Goal: Information Seeking & Learning: Learn about a topic

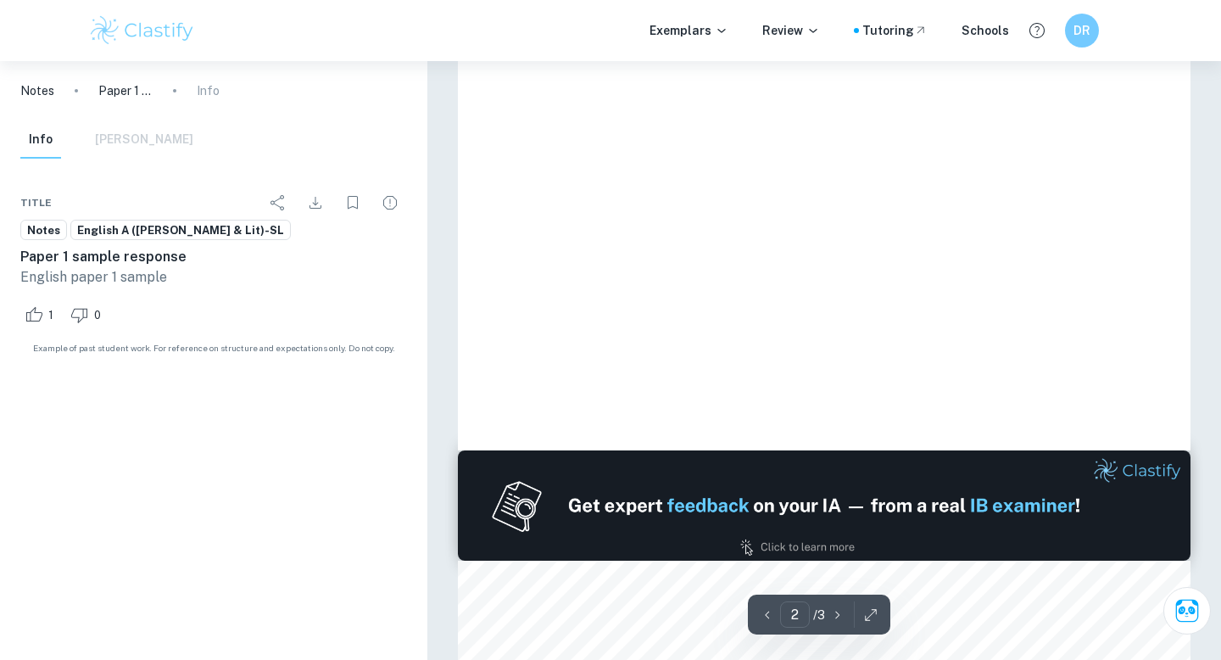
type input "3"
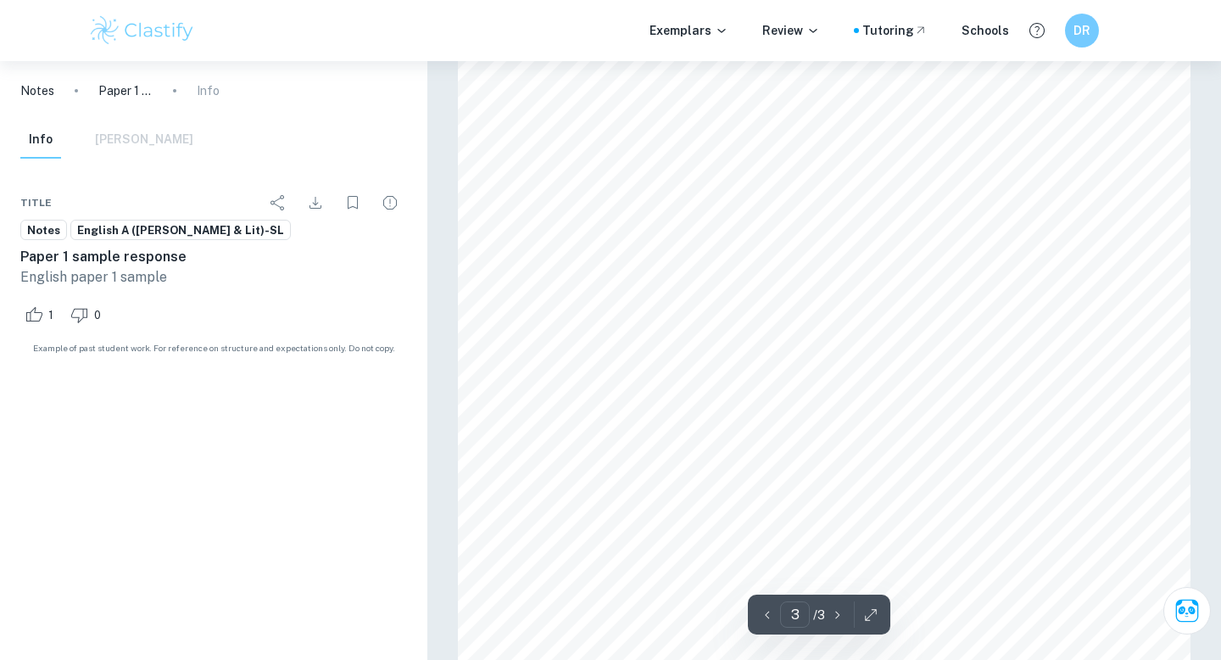
scroll to position [2414, 0]
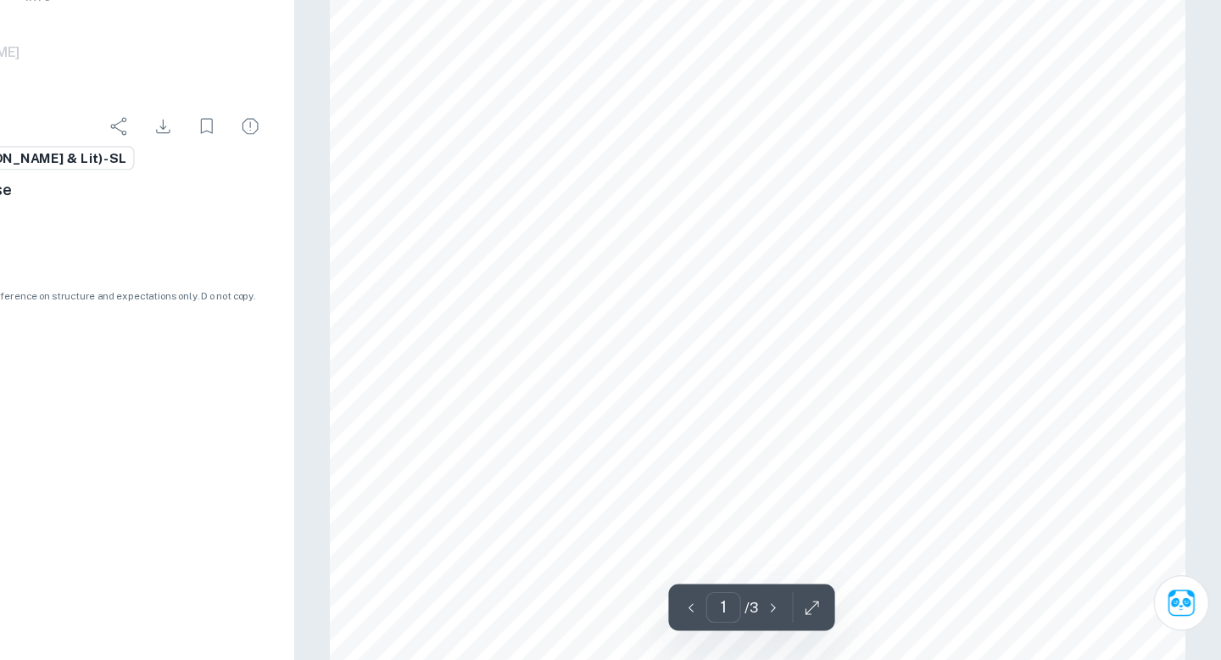
scroll to position [177, 0]
